Goal: Information Seeking & Learning: Learn about a topic

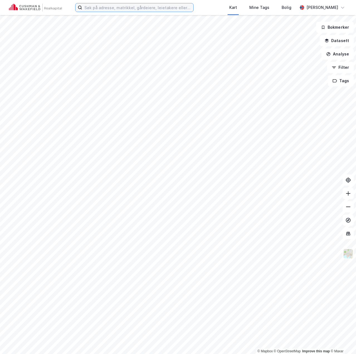
click at [136, 9] on input at bounding box center [137, 7] width 111 height 8
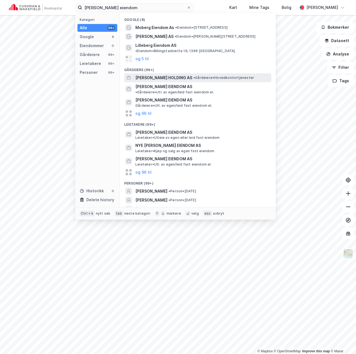
click at [159, 74] on span "[PERSON_NAME] HOLDING AS" at bounding box center [163, 77] width 57 height 7
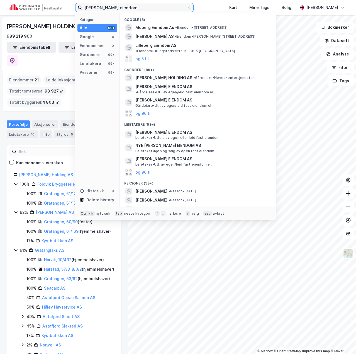
drag, startPoint x: 135, startPoint y: 6, endPoint x: 56, endPoint y: 11, distance: 79.1
click at [56, 11] on div "[PERSON_NAME] eiendom Kategori Alle 99+ Google 8 Eiendommer 0 Gårdeiere 99+ Lei…" at bounding box center [178, 7] width 356 height 15
type input "Nyvegen 1"
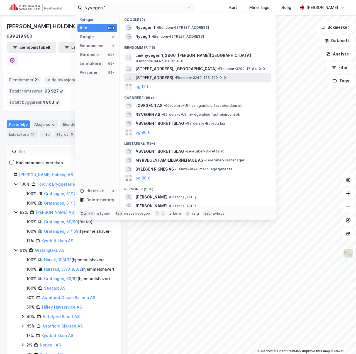
click at [163, 74] on span "[STREET_ADDRESS]" at bounding box center [154, 77] width 38 height 7
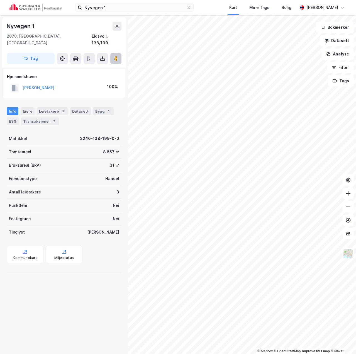
click at [112, 54] on button at bounding box center [115, 58] width 11 height 11
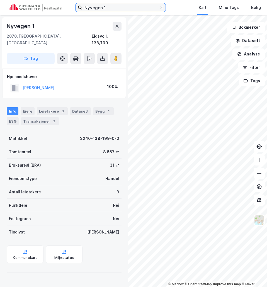
drag, startPoint x: 76, startPoint y: 7, endPoint x: 73, endPoint y: 7, distance: 2.8
click at [73, 7] on div "Nyvegen 1 Kart Mine Tags Bolig [PERSON_NAME]" at bounding box center [133, 7] width 267 height 15
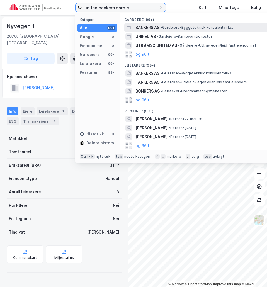
type input "united bankers nordic"
click at [153, 28] on span "BANKERS AS" at bounding box center [147, 27] width 24 height 7
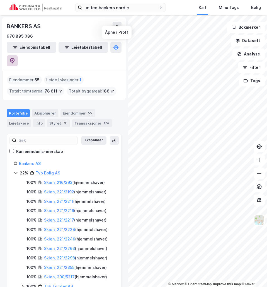
click at [13, 59] on icon at bounding box center [12, 60] width 2 height 2
click at [115, 25] on icon at bounding box center [117, 26] width 4 height 4
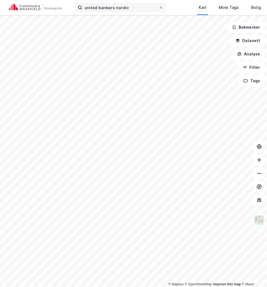
click at [159, 9] on span at bounding box center [161, 7] width 4 height 4
click at [159, 9] on input "united bankers nordic" at bounding box center [120, 7] width 77 height 8
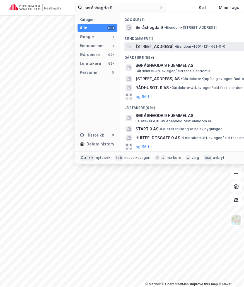
click at [167, 45] on span "[STREET_ADDRESS]" at bounding box center [154, 46] width 38 height 7
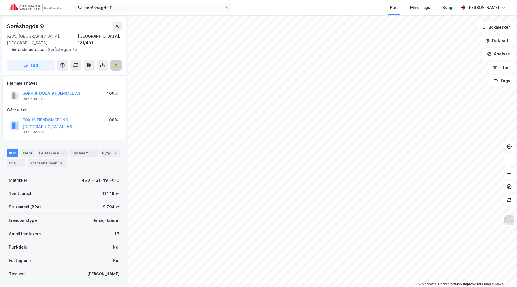
click at [114, 62] on image at bounding box center [115, 65] width 3 height 6
drag, startPoint x: 66, startPoint y: 6, endPoint x: 44, endPoint y: 7, distance: 22.0
click at [44, 4] on div "søråshøgda 9 Kart Mine Tags Bolig [PERSON_NAME]" at bounding box center [258, 7] width 517 height 15
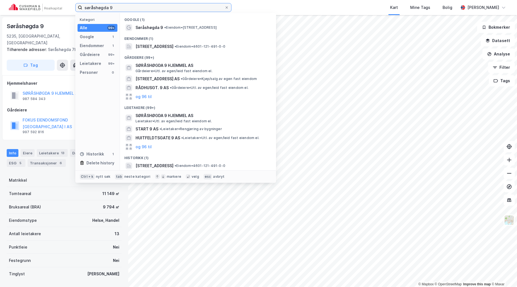
type input "a"
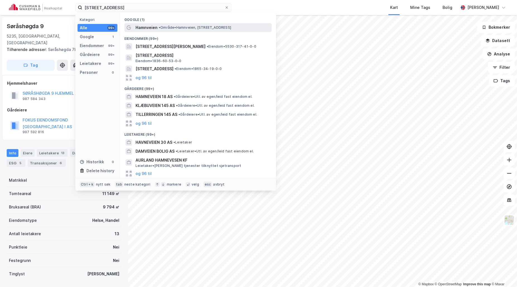
click at [156, 26] on span "Hamnveien" at bounding box center [146, 27] width 22 height 7
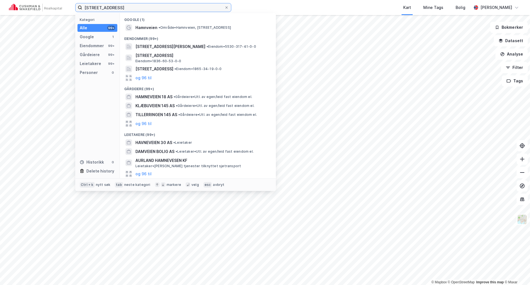
click at [109, 7] on input "[STREET_ADDRESS]" at bounding box center [153, 7] width 142 height 8
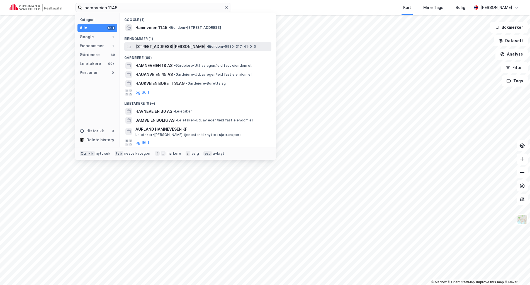
click at [160, 47] on span "[STREET_ADDRESS][PERSON_NAME]" at bounding box center [170, 46] width 70 height 7
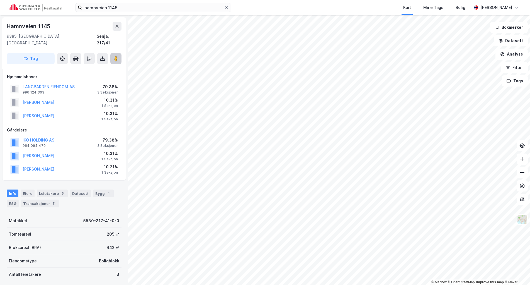
click at [118, 56] on image at bounding box center [115, 59] width 3 height 6
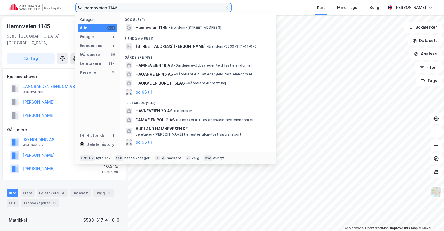
drag, startPoint x: 127, startPoint y: 6, endPoint x: 54, endPoint y: 3, distance: 73.4
click at [54, 3] on div "hamnveien 1145 Kategori Alle 99+ Google 1 Eiendommer 1 Gårdeiere 69 Leietakere …" at bounding box center [222, 7] width 444 height 15
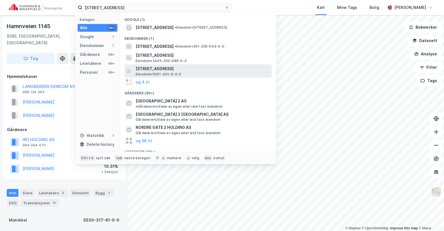
click at [193, 68] on span "[STREET_ADDRESS]" at bounding box center [202, 69] width 134 height 7
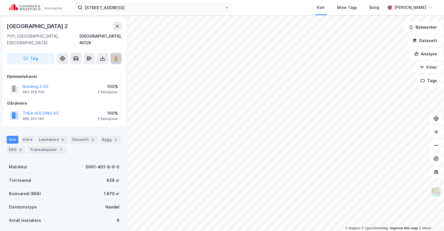
click at [113, 53] on button at bounding box center [115, 58] width 11 height 11
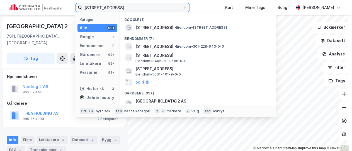
drag, startPoint x: 138, startPoint y: 6, endPoint x: 73, endPoint y: 4, distance: 65.3
click at [73, 4] on div "[STREET_ADDRESS] Kategori Alle 99+ Google 1 Eiendommer 7 Gårdeiere 99+ Leietake…" at bounding box center [176, 7] width 352 height 15
type input "majorstuen"
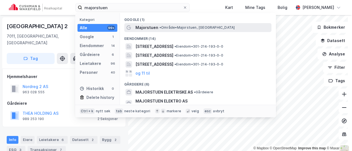
click at [165, 25] on span "• Område • [GEOGRAPHIC_DATA], [GEOGRAPHIC_DATA]" at bounding box center [196, 27] width 75 height 4
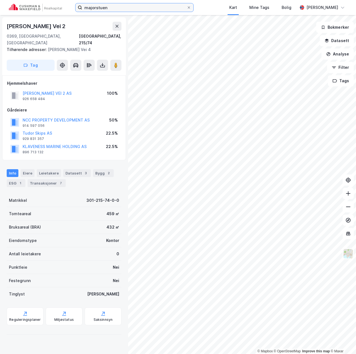
drag, startPoint x: 106, startPoint y: 10, endPoint x: 109, endPoint y: 9, distance: 3.7
click at [106, 10] on input "majorstuen" at bounding box center [134, 7] width 105 height 8
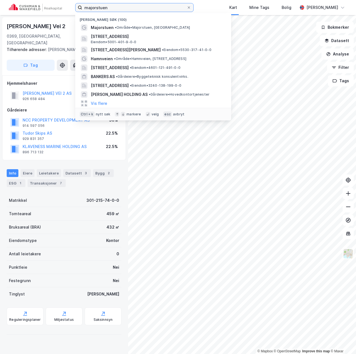
drag, startPoint x: 115, startPoint y: 8, endPoint x: 70, endPoint y: 10, distance: 44.9
click at [70, 10] on div "majorstuen Nylige søk (100) Majorstuen • Område • [GEOGRAPHIC_DATA], [STREET_AD…" at bounding box center [178, 7] width 356 height 15
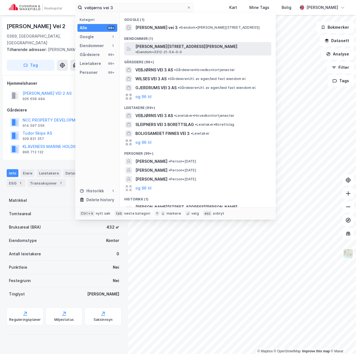
click at [197, 46] on span "[PERSON_NAME][STREET_ADDRESS][PERSON_NAME]" at bounding box center [186, 46] width 102 height 7
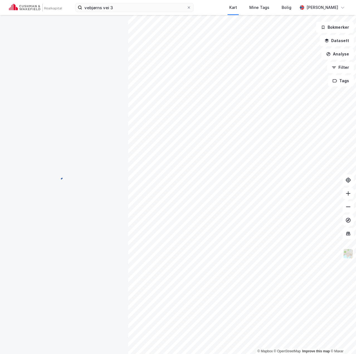
scroll to position [3, 0]
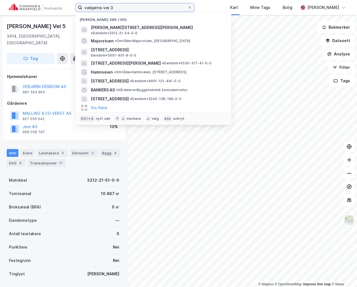
drag, startPoint x: 143, startPoint y: 6, endPoint x: 27, endPoint y: -3, distance: 116.6
click at [27, 0] on html "vebjørns vei 3 Nylige søk (100) [PERSON_NAME][STREET_ADDRESS], LIER • Eiendom •…" at bounding box center [178, 143] width 357 height 287
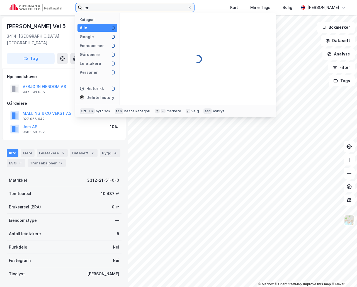
type input "e"
type input "Nyvegen 1"
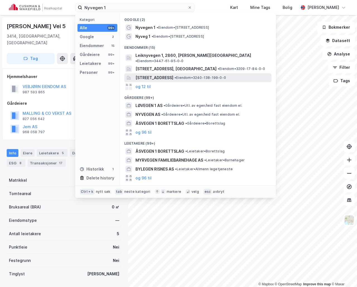
click at [166, 74] on span "[STREET_ADDRESS]" at bounding box center [154, 77] width 38 height 7
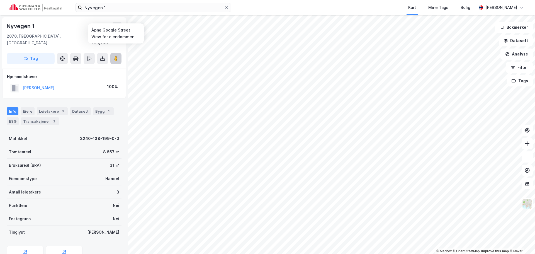
click at [115, 56] on image at bounding box center [115, 59] width 3 height 6
click at [0, 0] on button "[PERSON_NAME]" at bounding box center [0, 0] width 0 height 0
click at [48, 107] on div "Leietakere 3" at bounding box center [52, 111] width 31 height 8
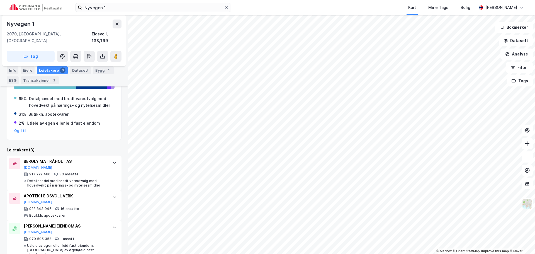
scroll to position [84, 0]
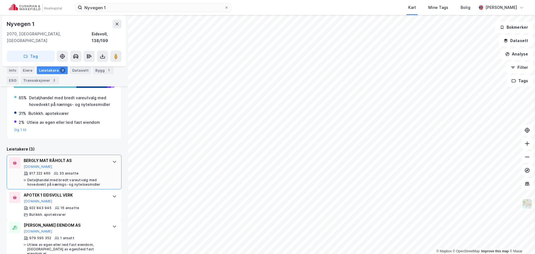
click at [58, 161] on div "BERGLY MAT RÅHOLT AS [DOMAIN_NAME]" at bounding box center [65, 163] width 83 height 12
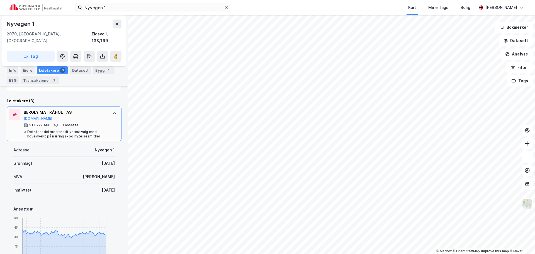
scroll to position [140, 0]
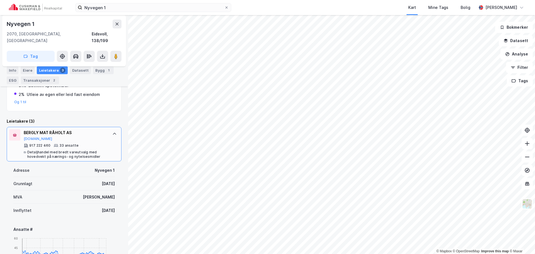
click at [93, 150] on div "Detaljhandel med bredt vareutvalg med hovedvekt på nærings- og nytelsesmidler" at bounding box center [66, 154] width 79 height 9
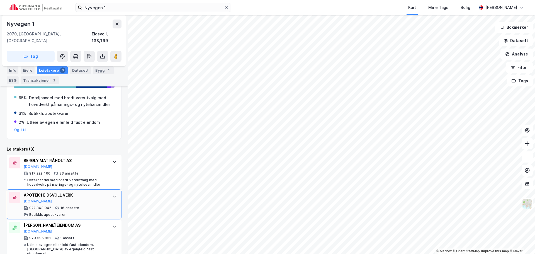
click at [83, 196] on div "APOTEK 1 EIDSVOLL VERK [DOMAIN_NAME]" at bounding box center [65, 198] width 83 height 12
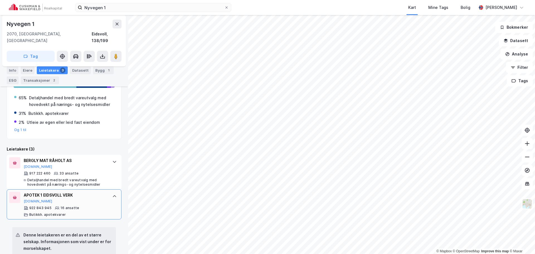
click at [85, 198] on div "APOTEK 1 EIDSVOLL VERK [DOMAIN_NAME] 922 843 945 16 ansatte Butikkh. apotekvarer" at bounding box center [65, 204] width 83 height 25
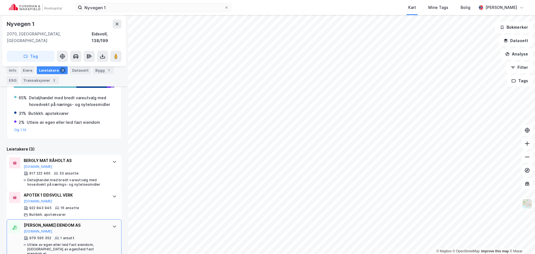
click at [91, 222] on div "[PERSON_NAME] EIENDOM AS [DOMAIN_NAME]" at bounding box center [65, 228] width 83 height 12
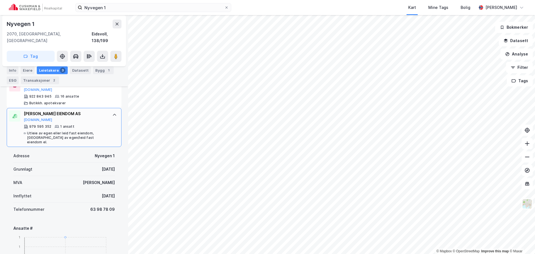
scroll to position [168, 0]
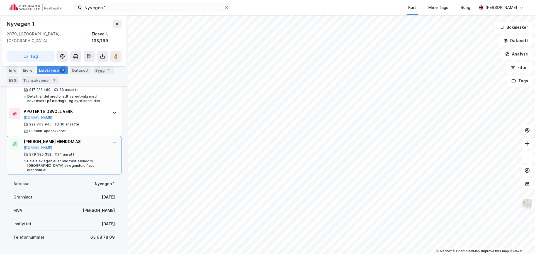
click at [101, 159] on div "Utleie av egen eller leid fast eiendom, [GEOGRAPHIC_DATA] av egen/leid fast eie…" at bounding box center [67, 165] width 80 height 13
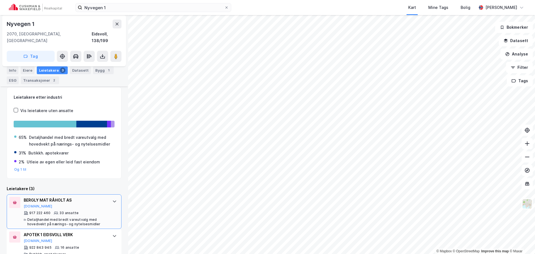
scroll to position [0, 0]
